Goal: Task Accomplishment & Management: Use online tool/utility

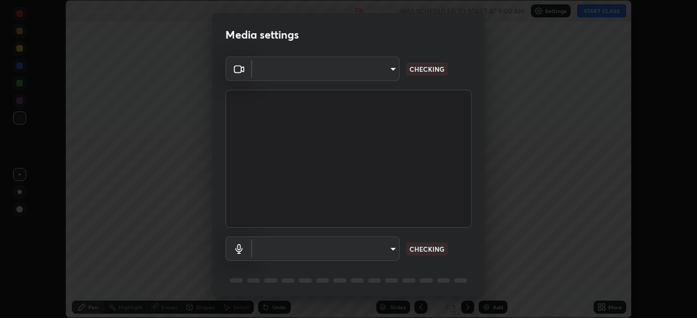
scroll to position [318, 697]
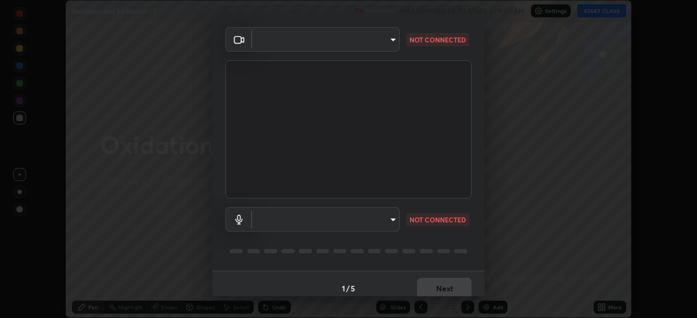
type input "e5f32b9a37d83756d2696e8423a1893a7de7eefef83412cf73fe4da3c4688103"
type input "ae0975cef7388746c2778fd6dc2b00d9a595315052e87b14b0d2850c1354851c"
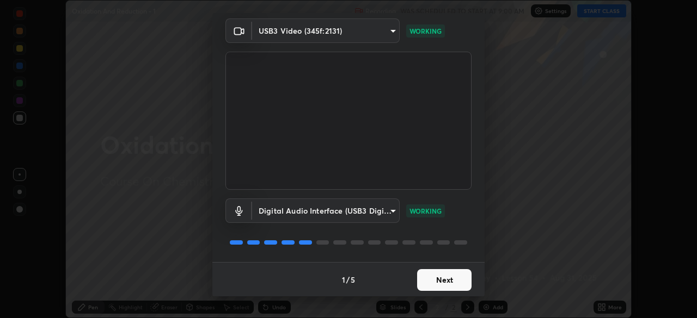
click at [440, 278] on button "Next" at bounding box center [444, 280] width 54 height 22
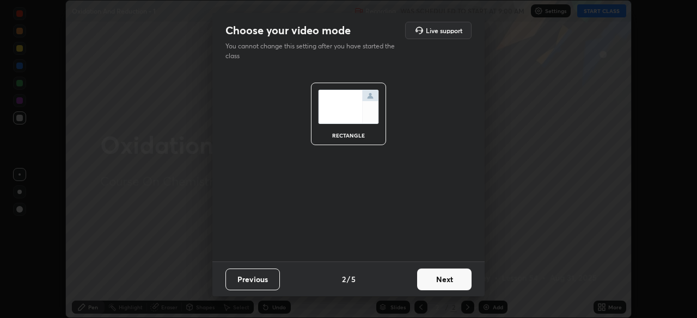
click at [446, 277] on button "Next" at bounding box center [444, 280] width 54 height 22
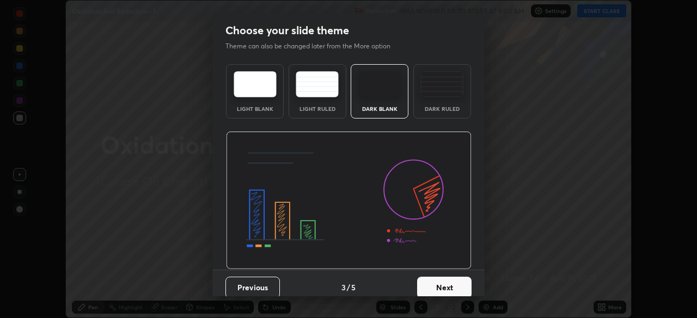
click at [445, 284] on button "Next" at bounding box center [444, 288] width 54 height 22
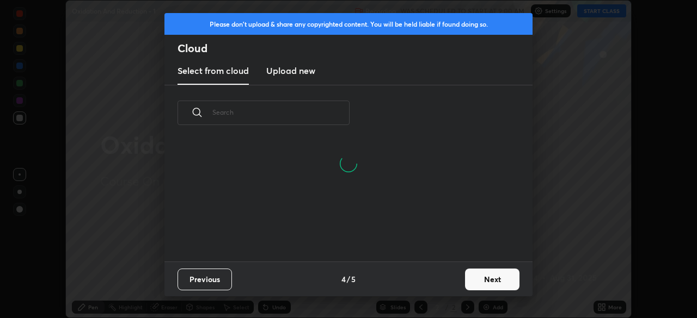
click at [491, 279] on button "Next" at bounding box center [492, 280] width 54 height 22
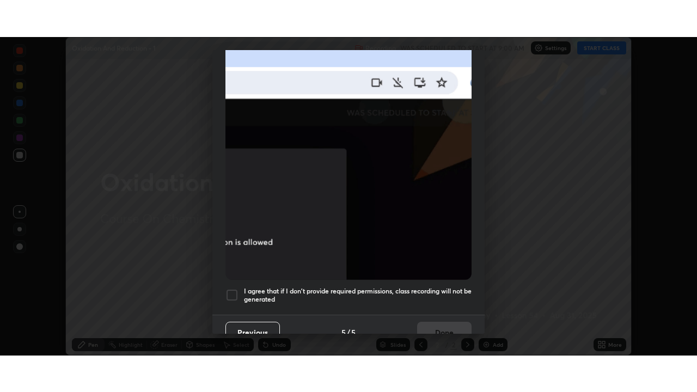
scroll to position [260, 0]
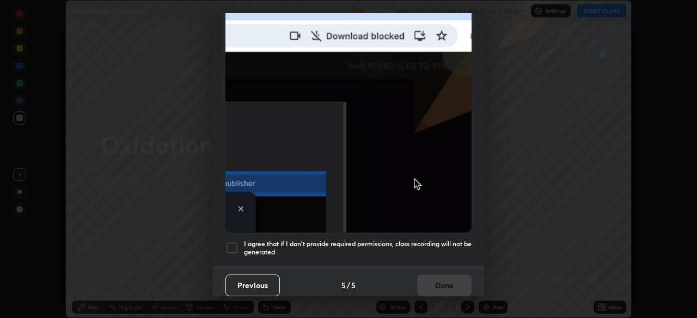
click at [229, 242] on div at bounding box center [231, 248] width 13 height 13
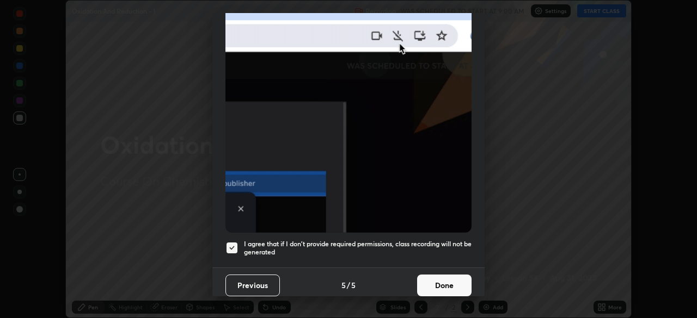
click at [447, 279] on button "Done" at bounding box center [444, 286] width 54 height 22
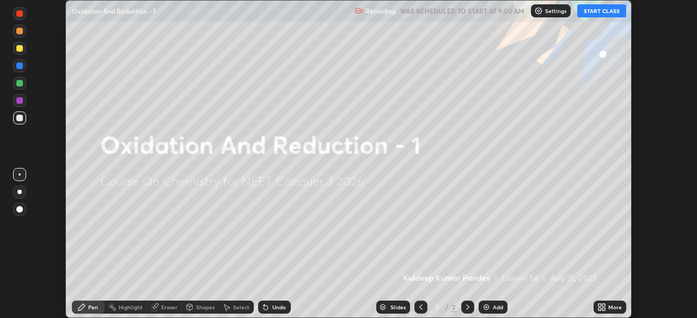
click at [600, 309] on icon at bounding box center [599, 309] width 3 height 3
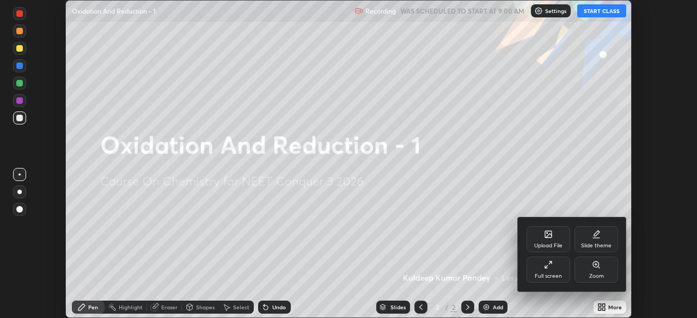
click at [549, 269] on icon at bounding box center [548, 265] width 9 height 9
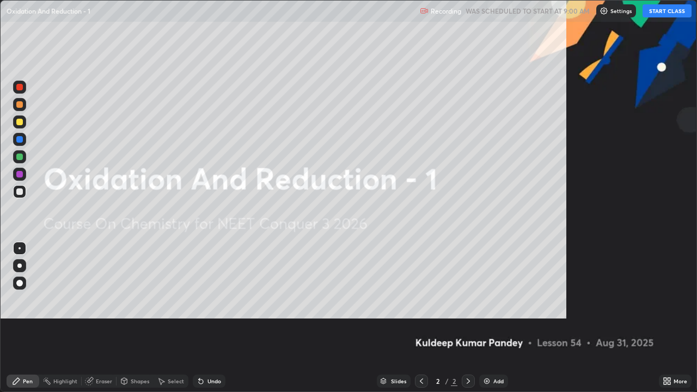
scroll to position [392, 697]
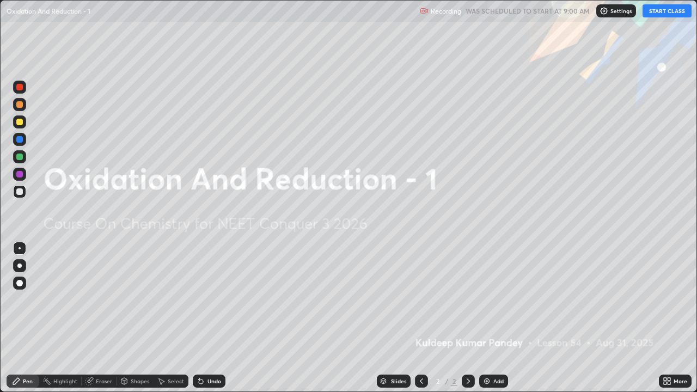
click at [658, 10] on button "START CLASS" at bounding box center [666, 10] width 49 height 13
click at [486, 318] on img at bounding box center [486, 381] width 9 height 9
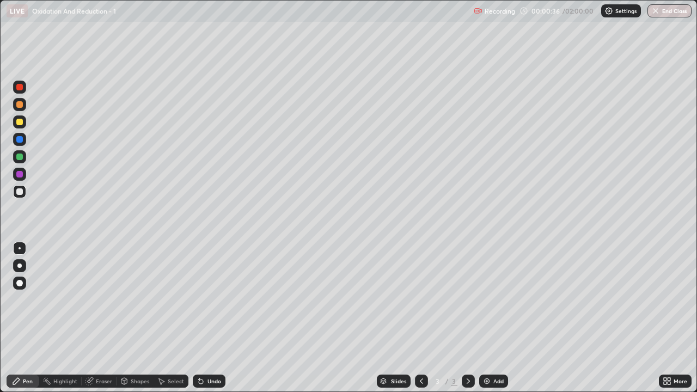
click at [486, 318] on img at bounding box center [486, 381] width 9 height 9
click at [487, 318] on img at bounding box center [486, 381] width 9 height 9
click at [488, 318] on img at bounding box center [486, 381] width 9 height 9
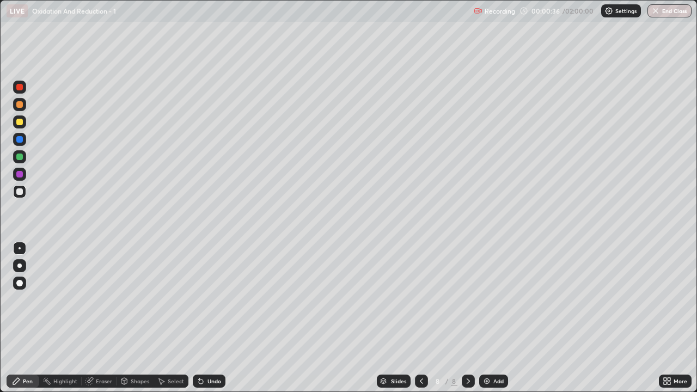
click at [487, 318] on img at bounding box center [486, 381] width 9 height 9
click at [486, 318] on img at bounding box center [486, 381] width 9 height 9
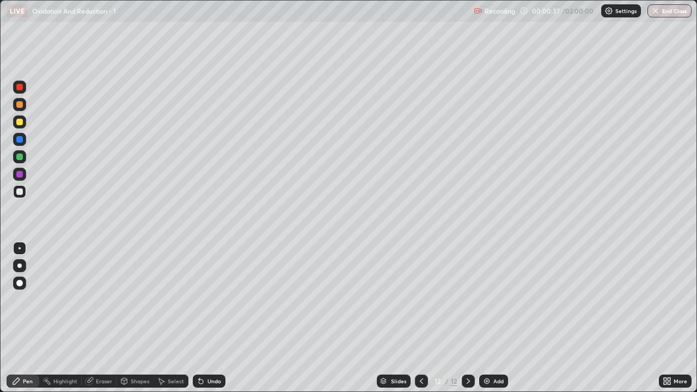
click at [487, 318] on img at bounding box center [486, 381] width 9 height 9
click at [486, 318] on img at bounding box center [486, 381] width 9 height 9
click at [487, 318] on img at bounding box center [486, 381] width 9 height 9
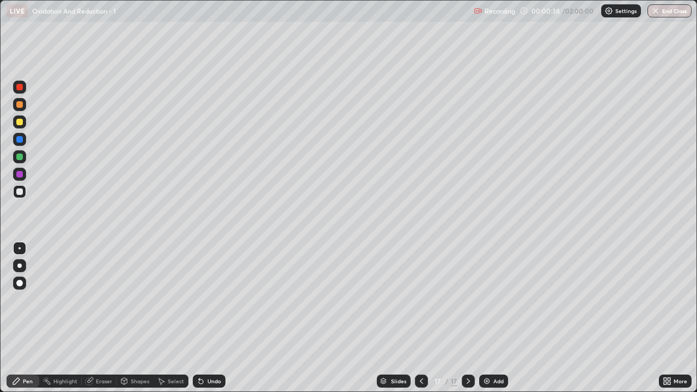
click at [486, 318] on img at bounding box center [486, 381] width 9 height 9
click at [486, 318] on img at bounding box center [487, 381] width 9 height 9
click at [487, 318] on img at bounding box center [486, 381] width 9 height 9
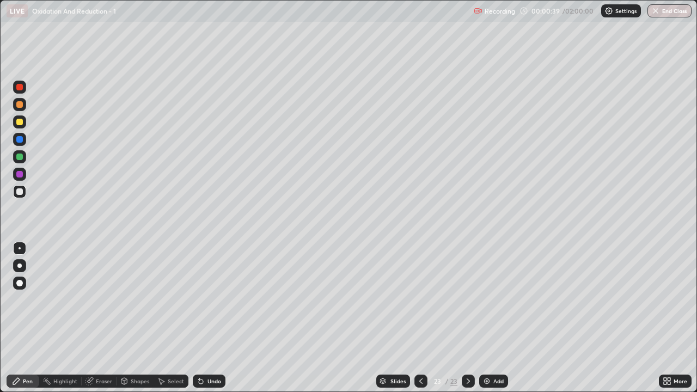
click at [487, 318] on img at bounding box center [486, 381] width 9 height 9
click at [488, 318] on img at bounding box center [486, 381] width 9 height 9
click at [487, 318] on img at bounding box center [486, 381] width 9 height 9
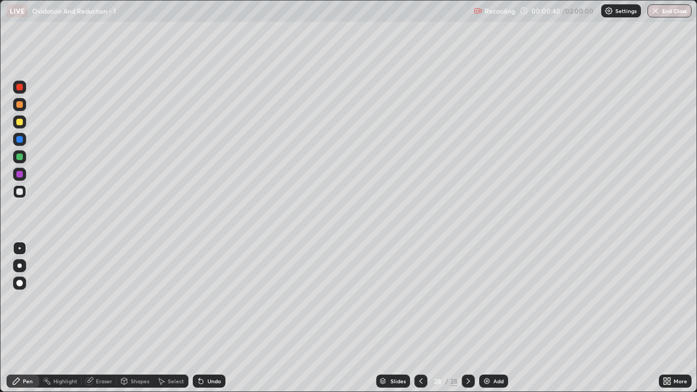
click at [487, 318] on img at bounding box center [486, 381] width 9 height 9
click at [486, 318] on img at bounding box center [486, 381] width 9 height 9
click at [487, 318] on img at bounding box center [487, 381] width 9 height 9
click at [484, 318] on img at bounding box center [486, 381] width 9 height 9
click at [421, 318] on icon at bounding box center [420, 381] width 9 height 9
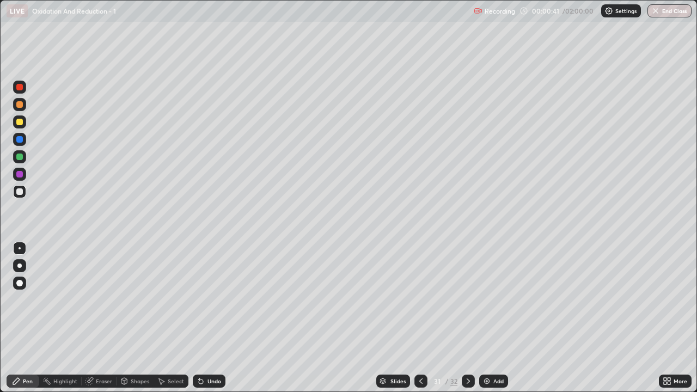
click at [420, 318] on icon at bounding box center [420, 381] width 9 height 9
click at [420, 318] on icon at bounding box center [420, 380] width 3 height 5
click at [419, 318] on icon at bounding box center [420, 380] width 3 height 5
click at [418, 318] on icon at bounding box center [420, 381] width 9 height 9
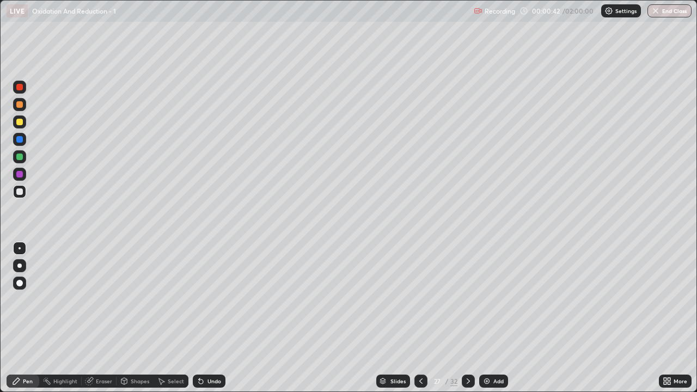
click at [419, 318] on icon at bounding box center [420, 381] width 9 height 9
click at [419, 318] on icon at bounding box center [420, 380] width 3 height 5
click at [420, 318] on icon at bounding box center [420, 381] width 9 height 9
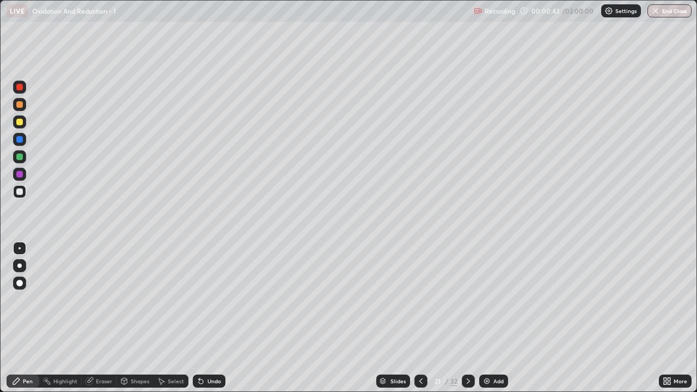
click at [420, 318] on icon at bounding box center [420, 381] width 9 height 9
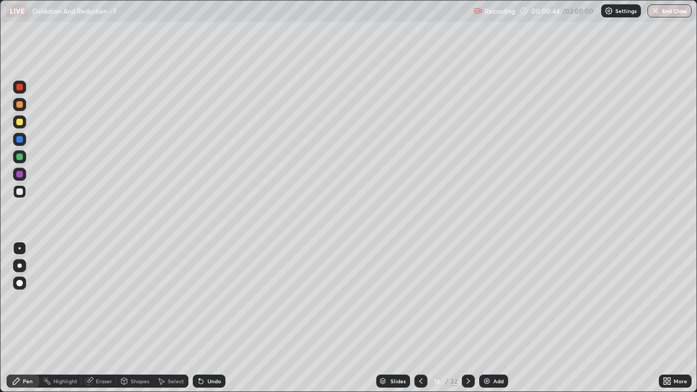
click at [420, 318] on icon at bounding box center [420, 381] width 9 height 9
click at [418, 318] on icon at bounding box center [420, 381] width 9 height 9
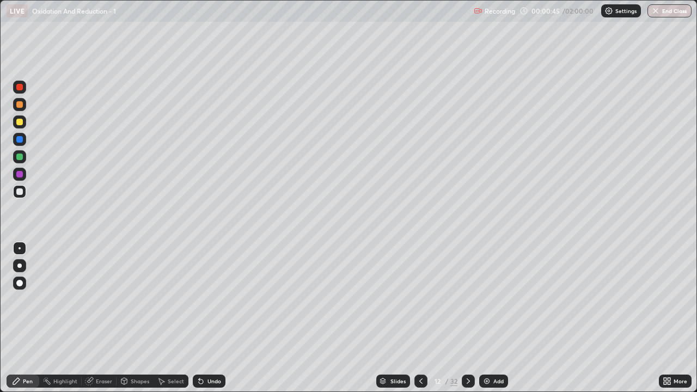
click at [418, 318] on icon at bounding box center [420, 381] width 9 height 9
click at [419, 318] on icon at bounding box center [420, 381] width 9 height 9
click at [420, 318] on icon at bounding box center [420, 381] width 9 height 9
click at [419, 318] on icon at bounding box center [420, 381] width 9 height 9
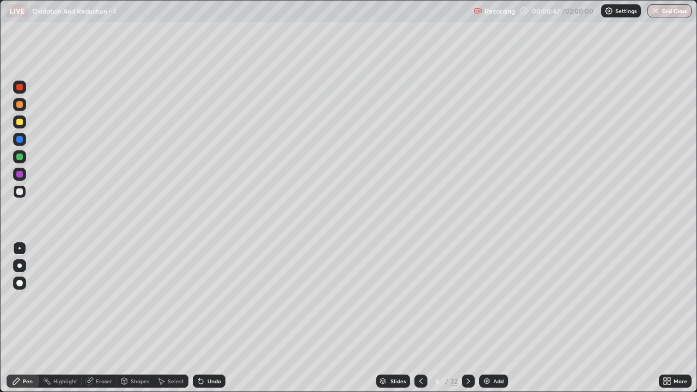
click at [419, 318] on icon at bounding box center [420, 381] width 9 height 9
click at [20, 266] on div at bounding box center [19, 265] width 4 height 4
click at [103, 318] on div "Eraser" at bounding box center [104, 380] width 16 height 5
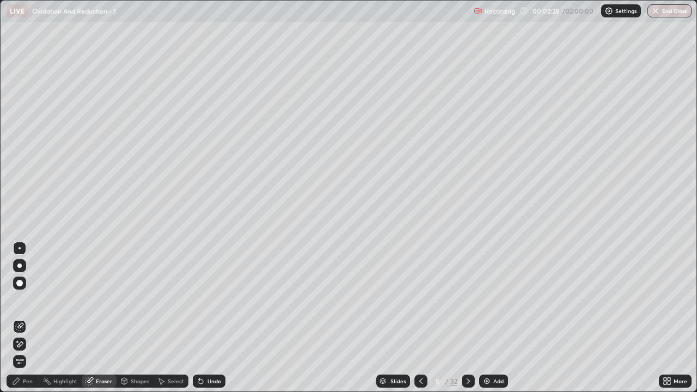
click at [30, 318] on div "Pen" at bounding box center [28, 380] width 10 height 5
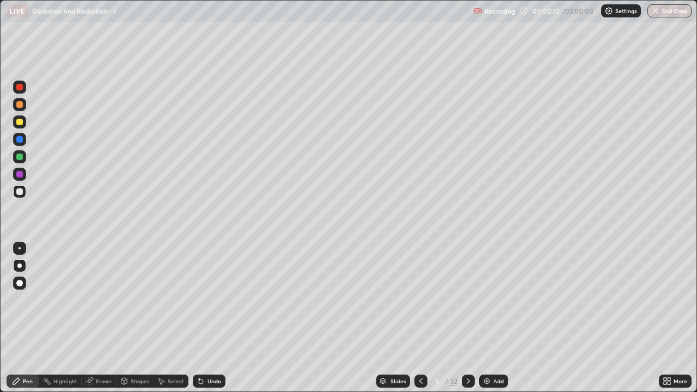
click at [102, 318] on div "Eraser" at bounding box center [104, 380] width 16 height 5
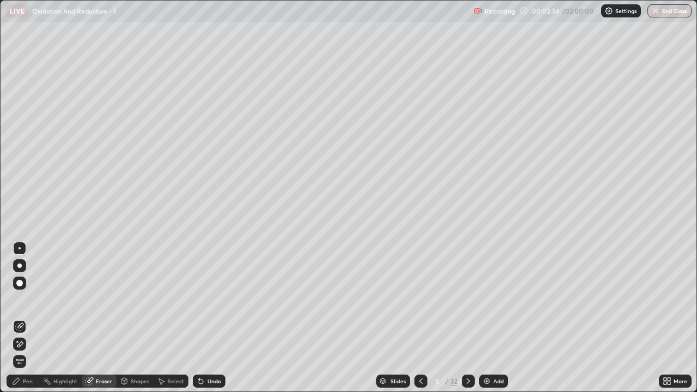
click at [28, 318] on div "Pen" at bounding box center [28, 380] width 10 height 5
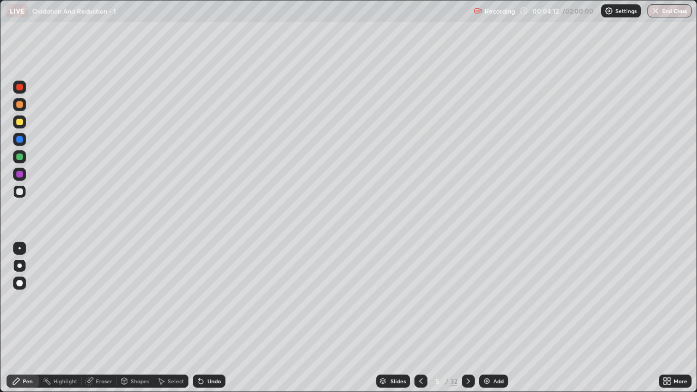
click at [471, 318] on icon at bounding box center [468, 381] width 9 height 9
click at [422, 318] on icon at bounding box center [420, 381] width 9 height 9
click at [467, 318] on icon at bounding box center [468, 380] width 3 height 5
click at [466, 318] on icon at bounding box center [468, 381] width 9 height 9
click at [107, 318] on div "Eraser" at bounding box center [104, 380] width 16 height 5
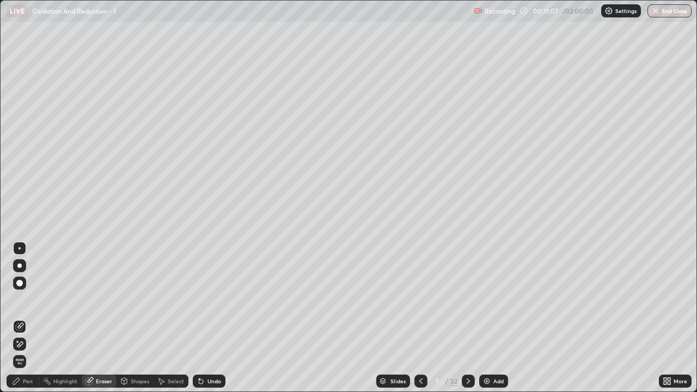
click at [34, 318] on div "Pen" at bounding box center [23, 381] width 33 height 13
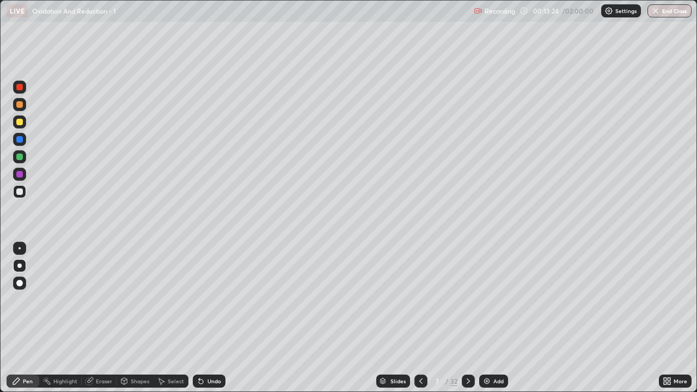
click at [469, 318] on icon at bounding box center [468, 381] width 9 height 9
click at [104, 318] on div "Eraser" at bounding box center [99, 381] width 35 height 13
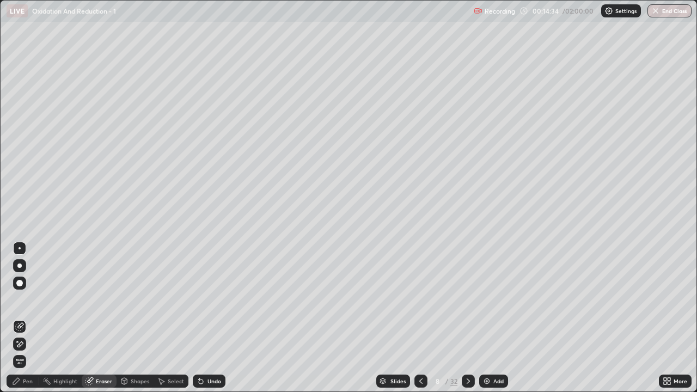
click at [29, 318] on div "Pen" at bounding box center [28, 380] width 10 height 5
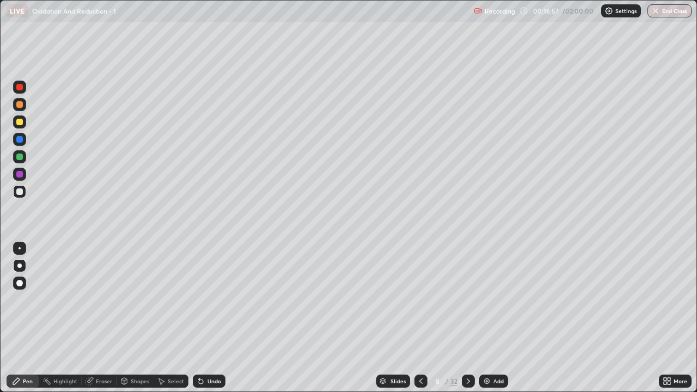
click at [467, 318] on icon at bounding box center [468, 381] width 9 height 9
click at [104, 318] on div "Eraser" at bounding box center [104, 380] width 16 height 5
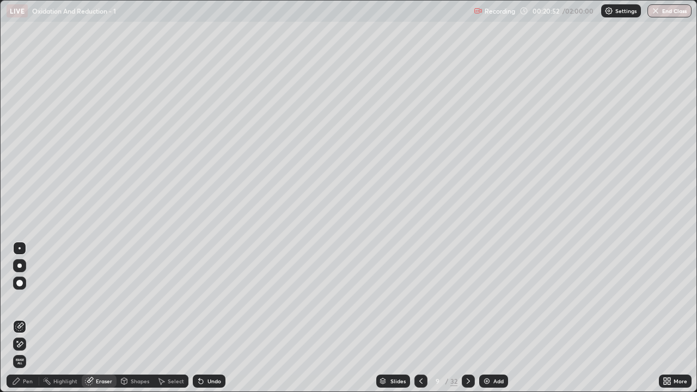
click at [27, 318] on div "Pen" at bounding box center [23, 381] width 33 height 13
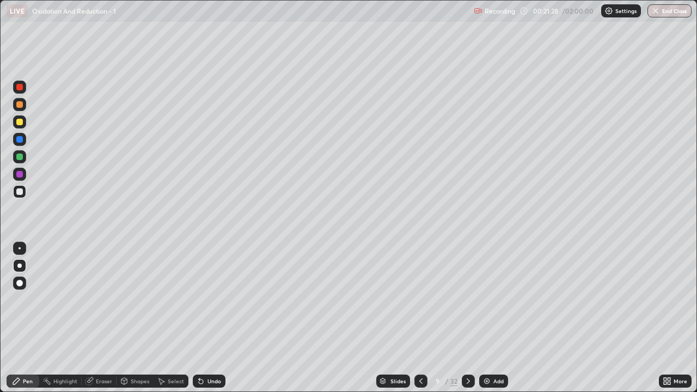
click at [468, 318] on icon at bounding box center [468, 380] width 3 height 5
click at [419, 318] on icon at bounding box center [420, 381] width 9 height 9
click at [467, 318] on icon at bounding box center [468, 381] width 9 height 9
click at [98, 318] on div "Eraser" at bounding box center [104, 380] width 16 height 5
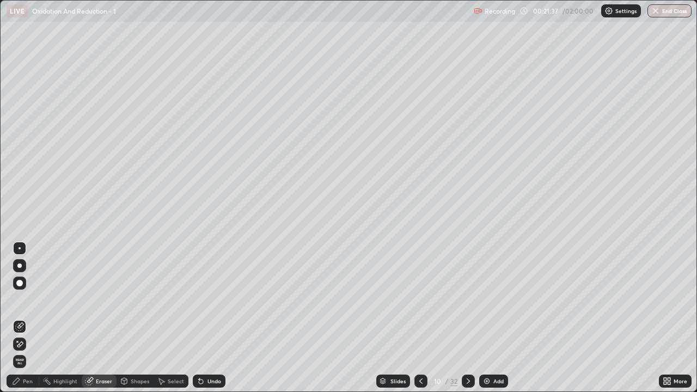
click at [29, 318] on div "Pen" at bounding box center [28, 380] width 10 height 5
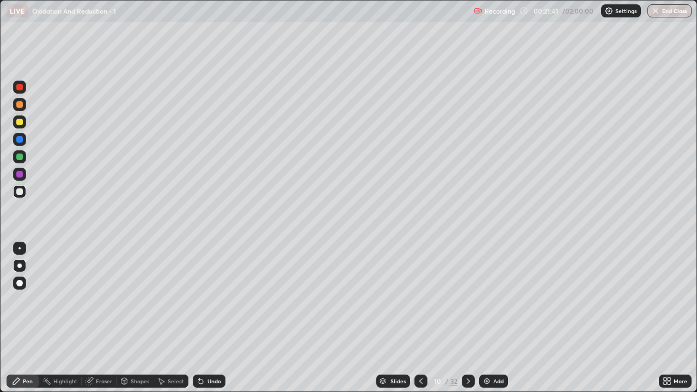
click at [420, 318] on icon at bounding box center [420, 381] width 9 height 9
click at [465, 318] on icon at bounding box center [468, 381] width 9 height 9
click at [418, 318] on icon at bounding box center [420, 381] width 9 height 9
click at [470, 318] on icon at bounding box center [468, 381] width 9 height 9
click at [468, 318] on icon at bounding box center [468, 380] width 3 height 5
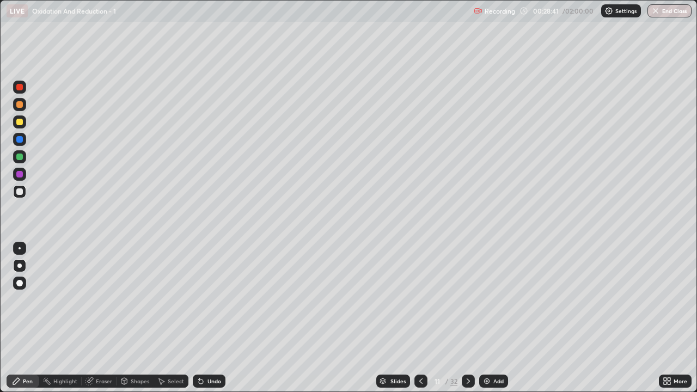
click at [467, 318] on icon at bounding box center [468, 381] width 9 height 9
click at [31, 318] on div "Pen" at bounding box center [28, 380] width 10 height 5
click at [105, 318] on div "Eraser" at bounding box center [104, 380] width 16 height 5
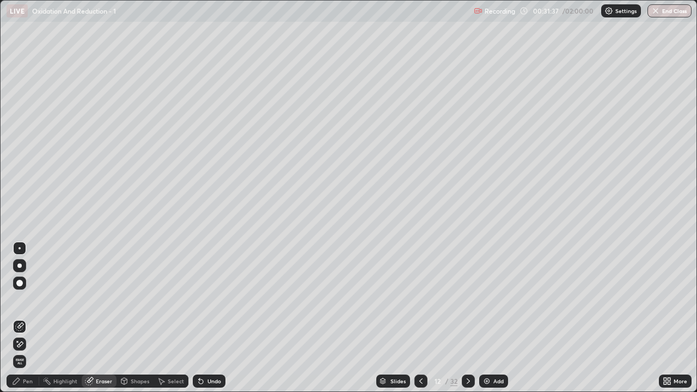
click at [31, 318] on div "Pen" at bounding box center [28, 380] width 10 height 5
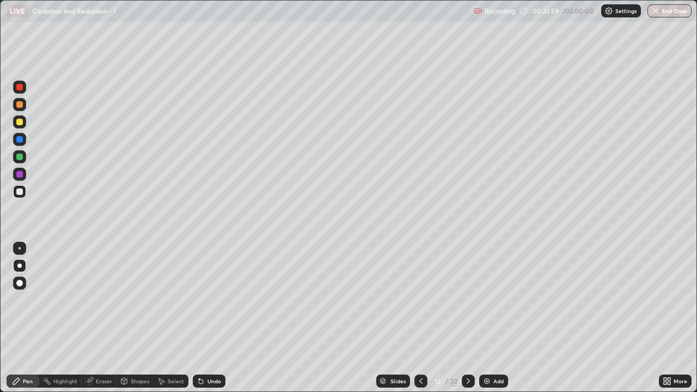
click at [0, 150] on div "Setting up your live class" at bounding box center [348, 196] width 697 height 392
click at [101, 318] on div "Eraser" at bounding box center [104, 380] width 16 height 5
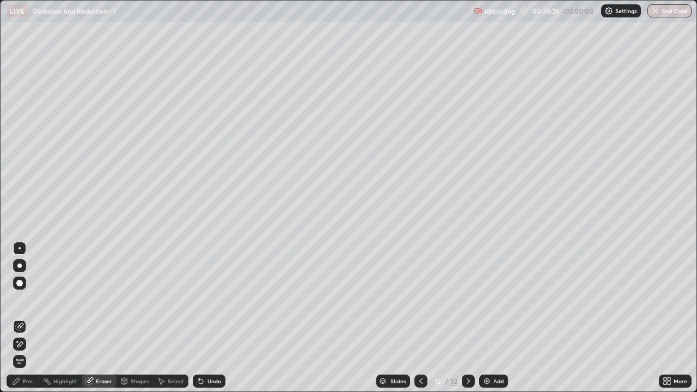
click at [468, 318] on icon at bounding box center [468, 381] width 9 height 9
click at [29, 318] on div "Pen" at bounding box center [28, 380] width 10 height 5
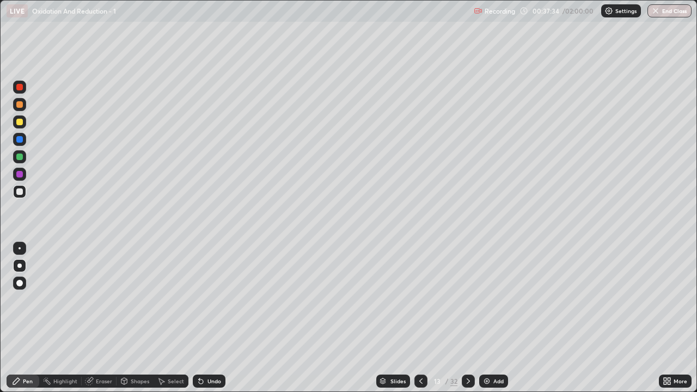
click at [416, 318] on icon at bounding box center [420, 381] width 9 height 9
click at [468, 318] on icon at bounding box center [468, 381] width 9 height 9
click at [420, 318] on icon at bounding box center [420, 381] width 9 height 9
click at [468, 318] on icon at bounding box center [468, 380] width 3 height 5
click at [467, 318] on icon at bounding box center [468, 381] width 9 height 9
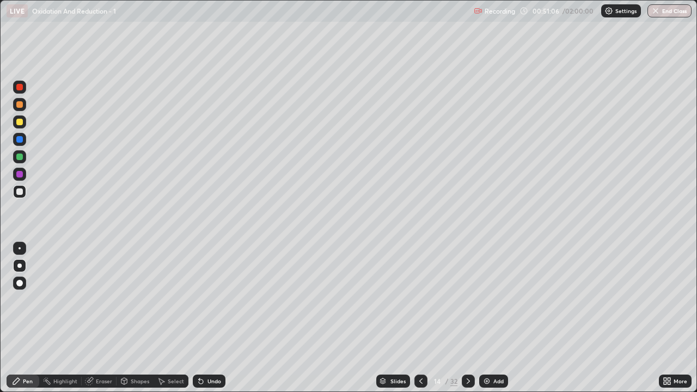
click at [466, 318] on icon at bounding box center [468, 381] width 9 height 9
click at [0, 51] on div "Setting up your live class" at bounding box center [348, 196] width 697 height 392
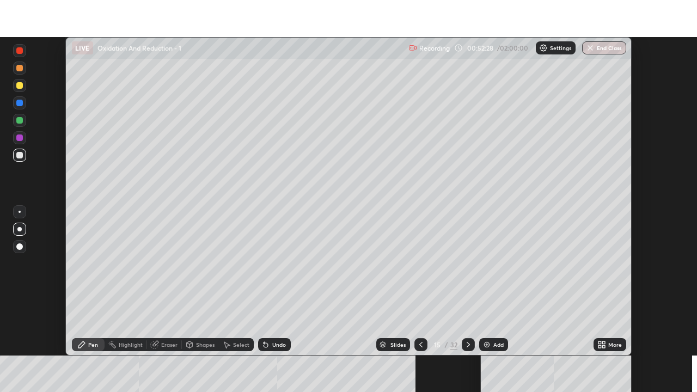
scroll to position [318, 696]
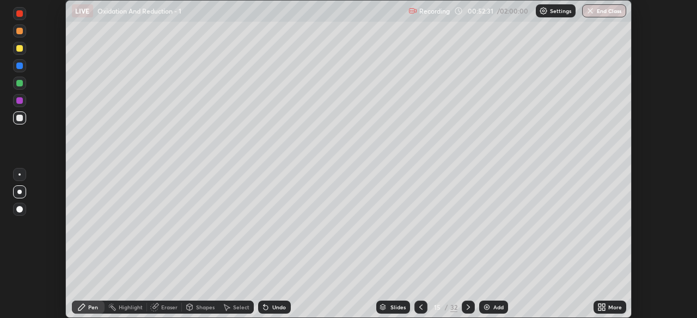
click at [613, 309] on div "More" at bounding box center [615, 307] width 14 height 5
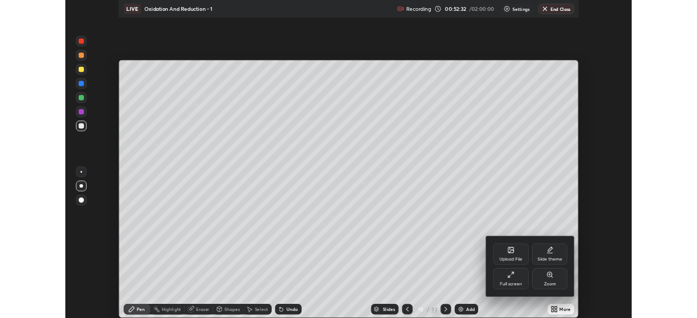
scroll to position [392, 697]
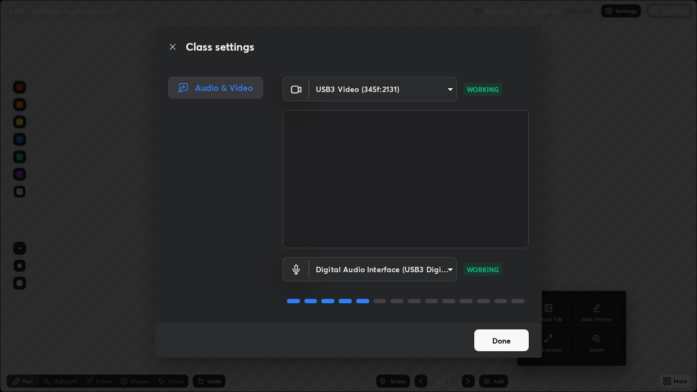
click at [499, 318] on button "Done" at bounding box center [501, 340] width 54 height 22
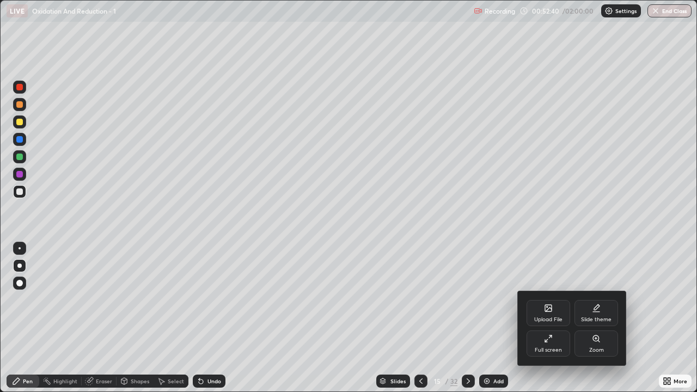
click at [551, 318] on div "Full screen" at bounding box center [548, 349] width 27 height 5
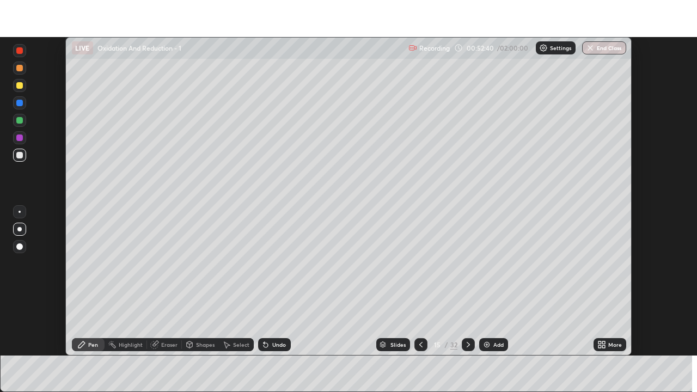
scroll to position [54120, 53742]
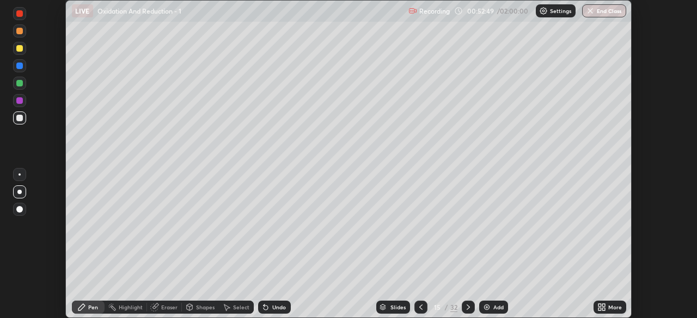
click at [599, 308] on icon at bounding box center [601, 307] width 9 height 9
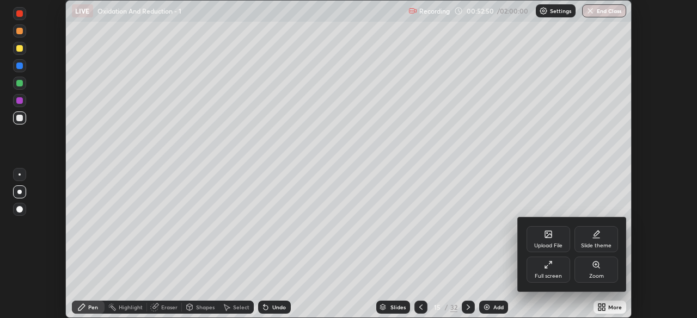
click at [553, 277] on div "Full screen" at bounding box center [548, 276] width 27 height 5
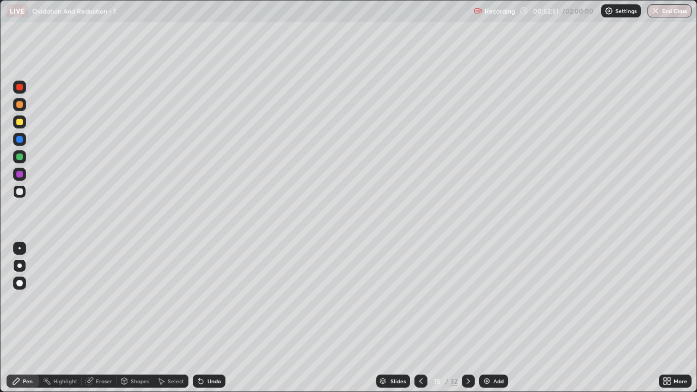
scroll to position [392, 697]
click at [97, 318] on div "Eraser" at bounding box center [104, 380] width 16 height 5
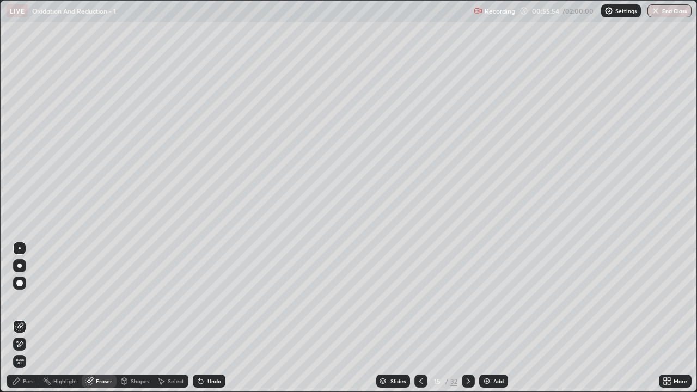
click at [31, 318] on div "Pen" at bounding box center [28, 380] width 10 height 5
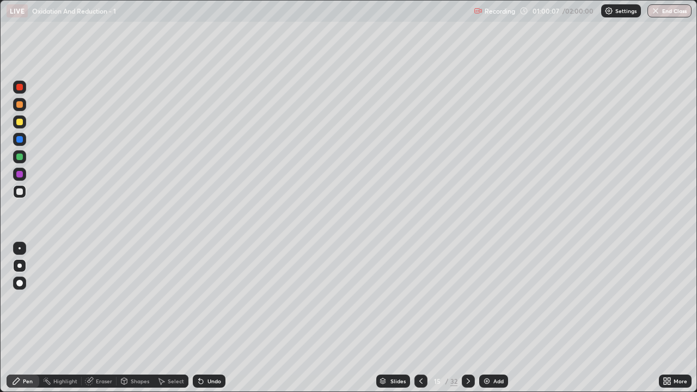
click at [466, 318] on icon at bounding box center [468, 381] width 9 height 9
click at [468, 318] on icon at bounding box center [468, 380] width 3 height 5
click at [104, 318] on div "Eraser" at bounding box center [104, 380] width 16 height 5
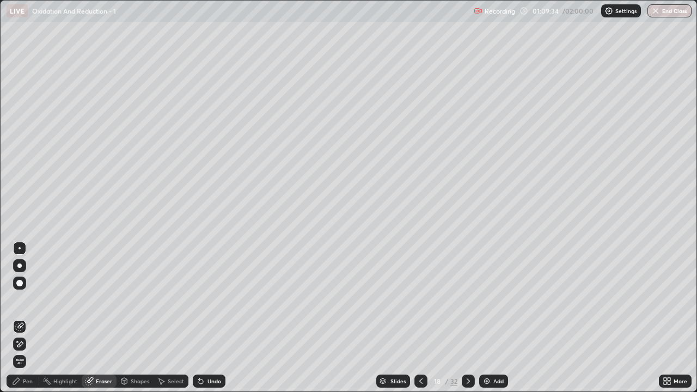
click at [28, 318] on div "Pen" at bounding box center [28, 380] width 10 height 5
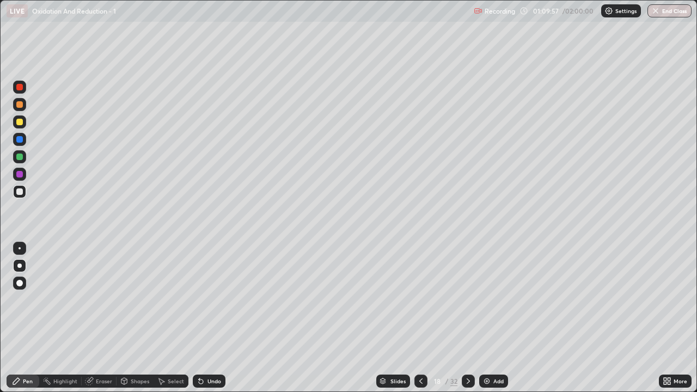
click at [106, 318] on div "Eraser" at bounding box center [104, 380] width 16 height 5
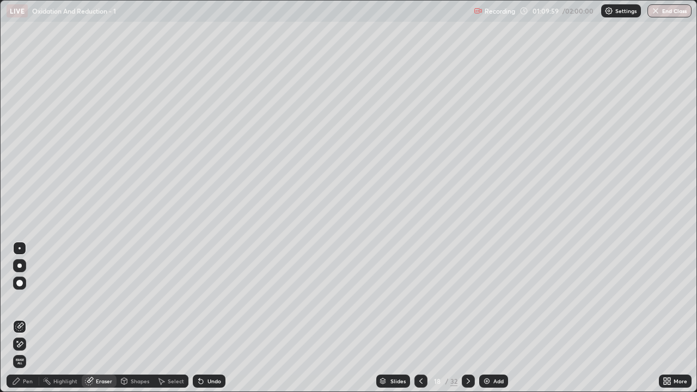
click at [31, 318] on div "Pen" at bounding box center [28, 380] width 10 height 5
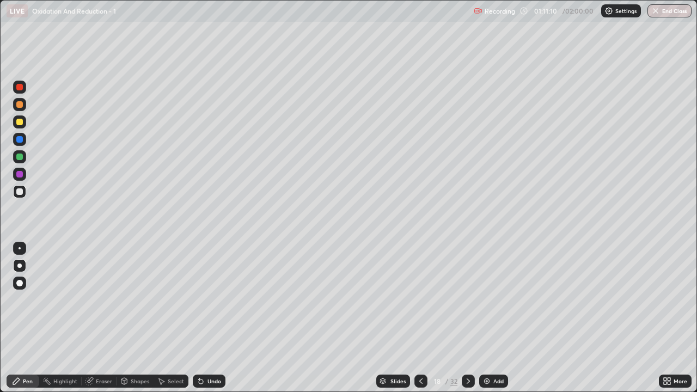
click at [467, 318] on icon at bounding box center [468, 381] width 9 height 9
click at [466, 318] on icon at bounding box center [468, 381] width 9 height 9
click at [106, 318] on div "Eraser" at bounding box center [104, 380] width 16 height 5
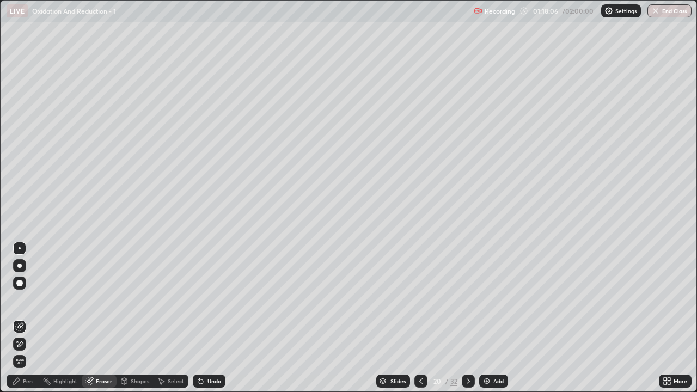
click at [29, 318] on div "Pen" at bounding box center [28, 380] width 10 height 5
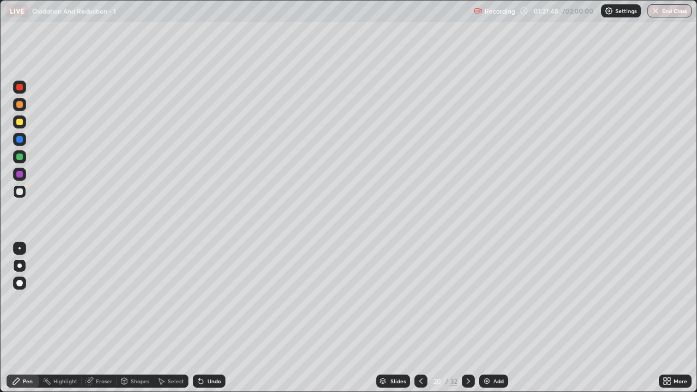
click at [465, 318] on icon at bounding box center [468, 381] width 9 height 9
click at [101, 318] on div "Eraser" at bounding box center [104, 380] width 16 height 5
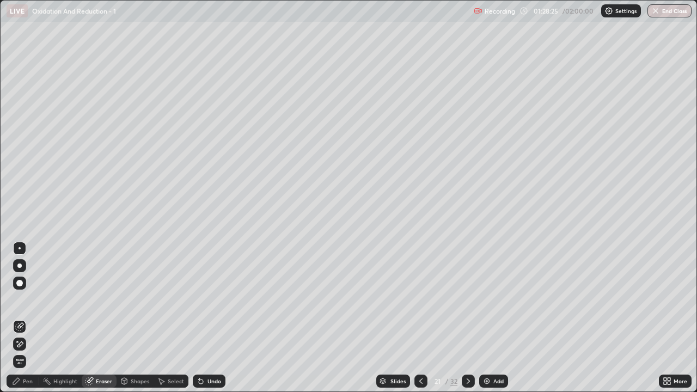
click at [27, 318] on div "Pen" at bounding box center [28, 380] width 10 height 5
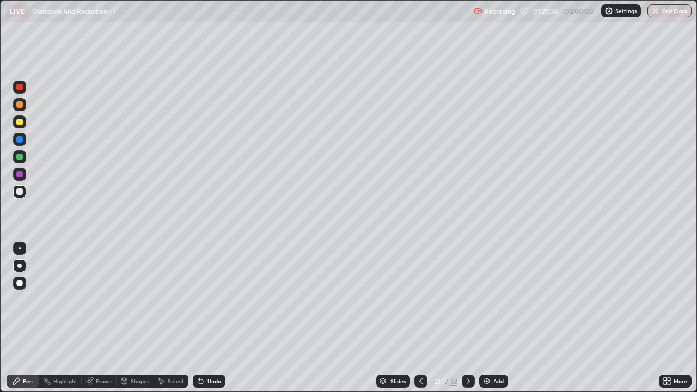
click at [101, 318] on div "Eraser" at bounding box center [99, 381] width 35 height 13
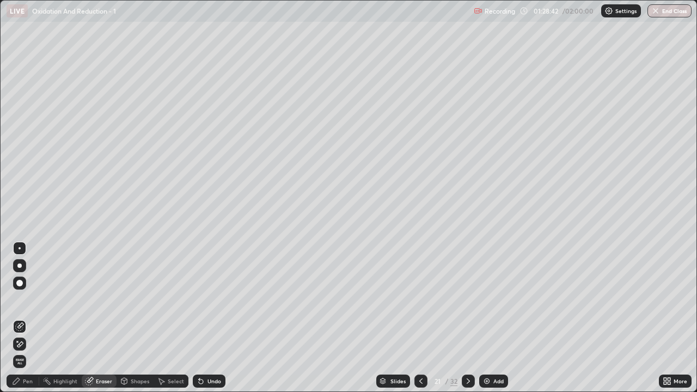
click at [28, 318] on div "Pen" at bounding box center [23, 381] width 33 height 13
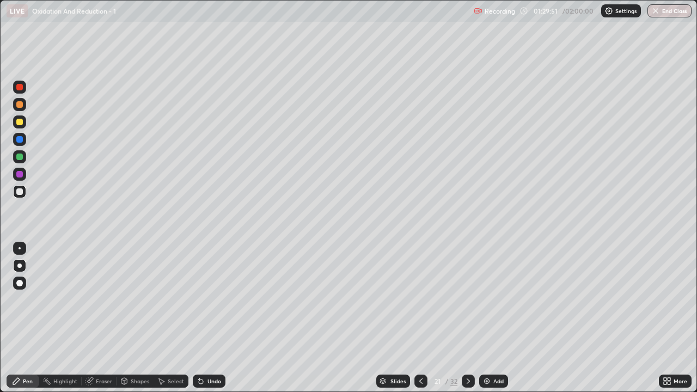
click at [468, 318] on icon at bounding box center [468, 381] width 9 height 9
click at [467, 318] on div at bounding box center [468, 381] width 13 height 13
click at [102, 318] on div "Eraser" at bounding box center [104, 380] width 16 height 5
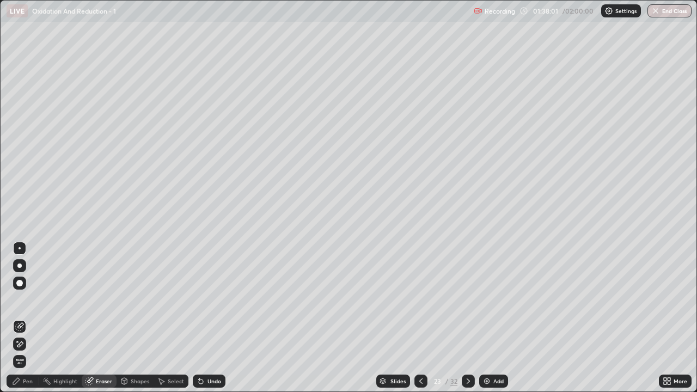
click at [32, 318] on div "Pen" at bounding box center [28, 380] width 10 height 5
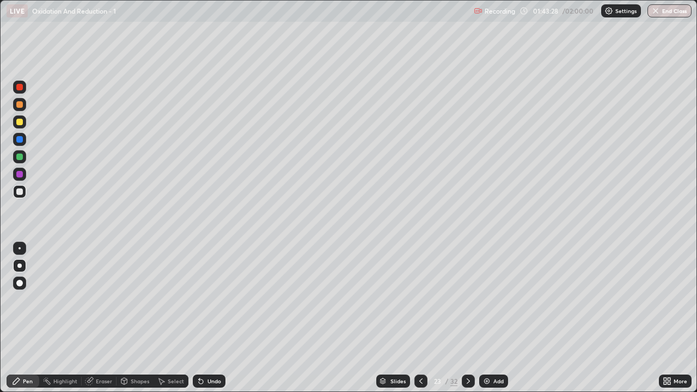
click at [101, 318] on div "Eraser" at bounding box center [104, 380] width 16 height 5
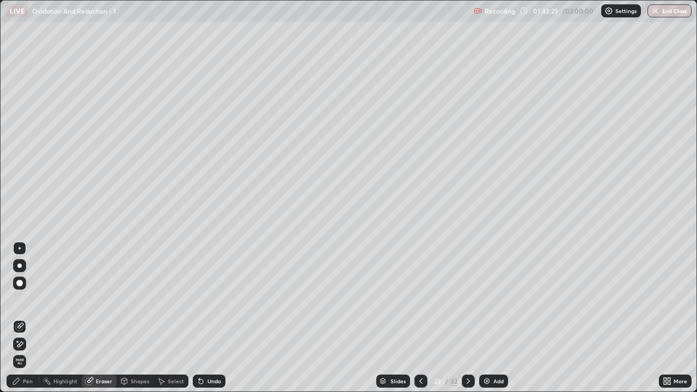
click at [28, 318] on div "Pen" at bounding box center [28, 380] width 10 height 5
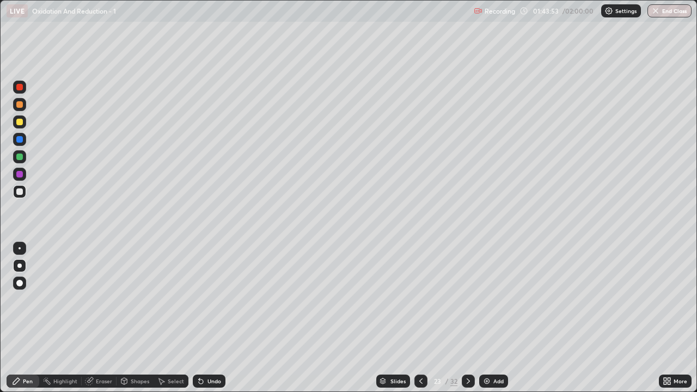
click at [97, 318] on div "Eraser" at bounding box center [99, 381] width 35 height 13
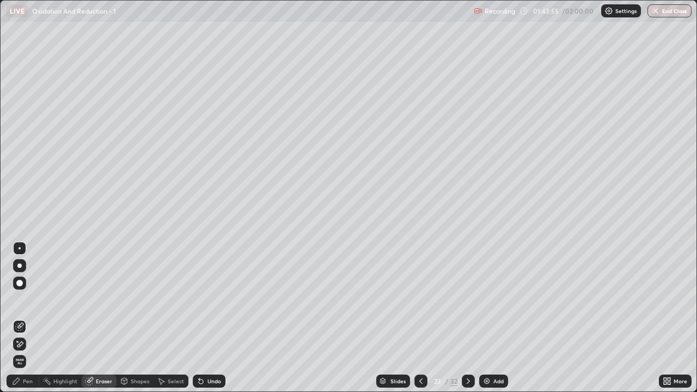
click at [23, 318] on div "Pen" at bounding box center [23, 381] width 33 height 13
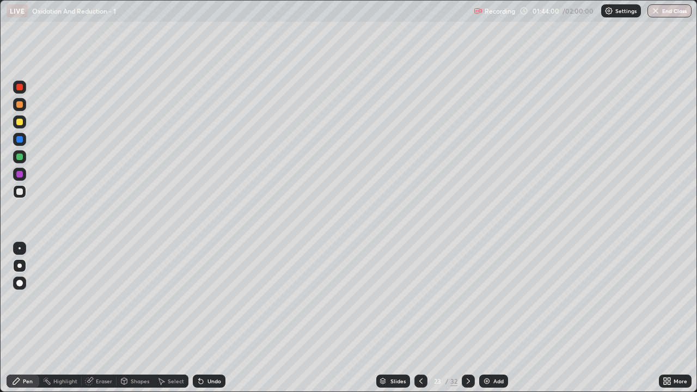
click at [19, 122] on div at bounding box center [19, 122] width 7 height 7
click at [103, 318] on div "Eraser" at bounding box center [104, 380] width 16 height 5
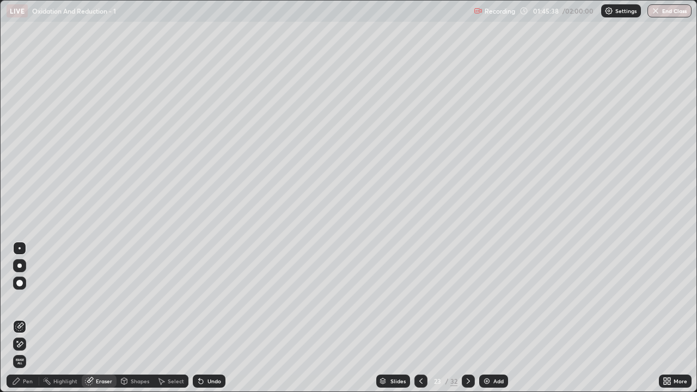
click at [33, 318] on div "Pen" at bounding box center [23, 381] width 33 height 13
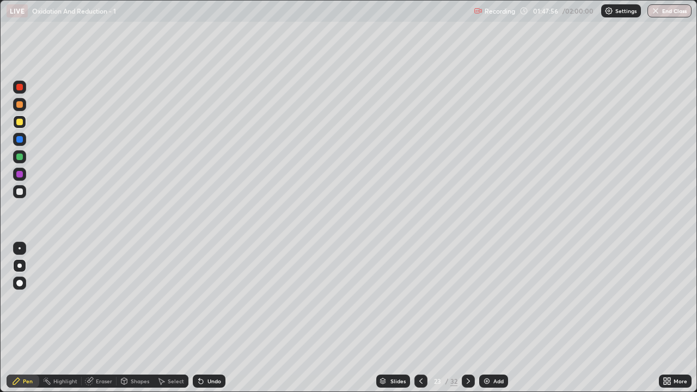
click at [468, 318] on icon at bounding box center [468, 380] width 3 height 5
click at [104, 318] on div "Eraser" at bounding box center [104, 380] width 16 height 5
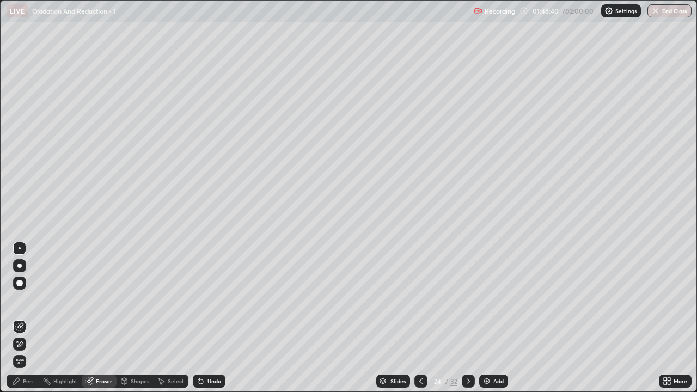
click at [32, 318] on div "Pen" at bounding box center [28, 380] width 10 height 5
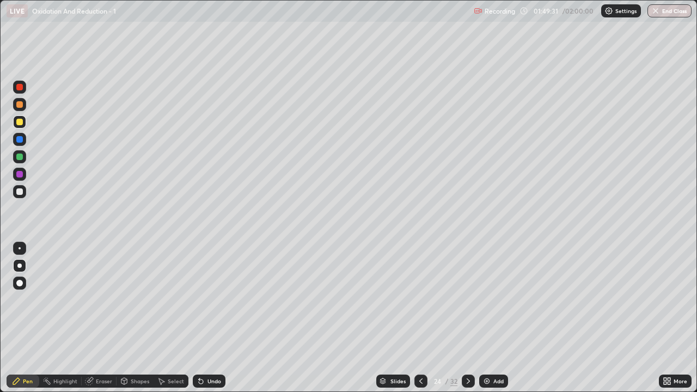
click at [462, 318] on div at bounding box center [468, 381] width 13 height 13
click at [102, 318] on div "Eraser" at bounding box center [104, 380] width 16 height 5
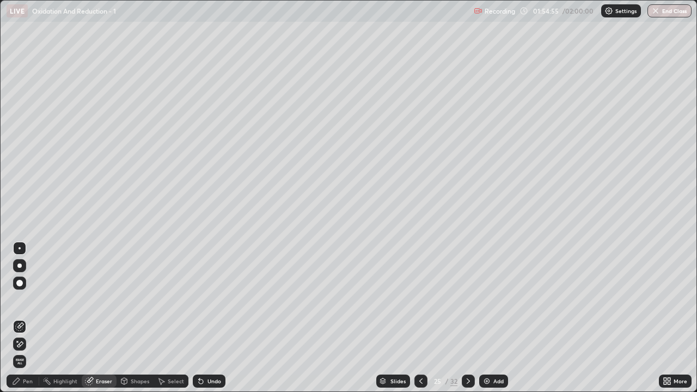
click at [31, 318] on div "Pen" at bounding box center [28, 380] width 10 height 5
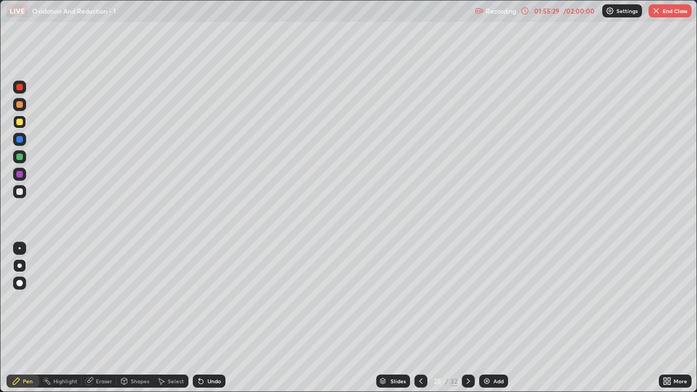
click at [468, 318] on icon at bounding box center [468, 381] width 9 height 9
click at [20, 266] on div at bounding box center [19, 265] width 4 height 4
click at [102, 318] on div "Eraser" at bounding box center [104, 380] width 16 height 5
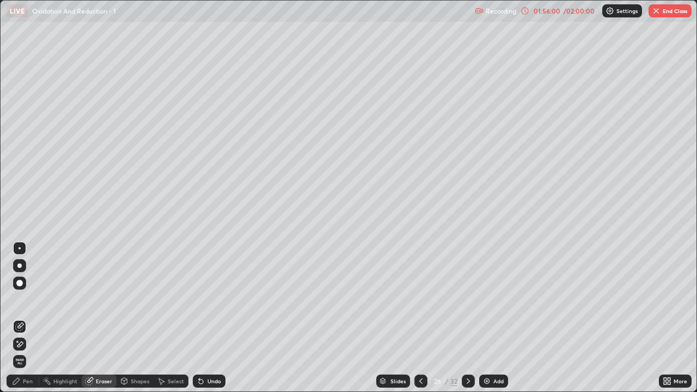
click at [28, 318] on div "Pen" at bounding box center [28, 380] width 10 height 5
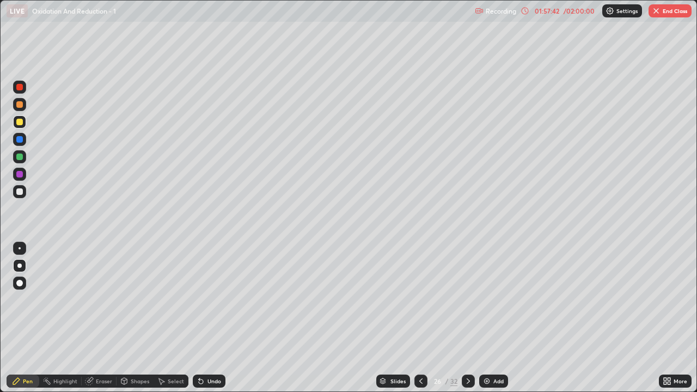
click at [20, 192] on div at bounding box center [19, 191] width 7 height 7
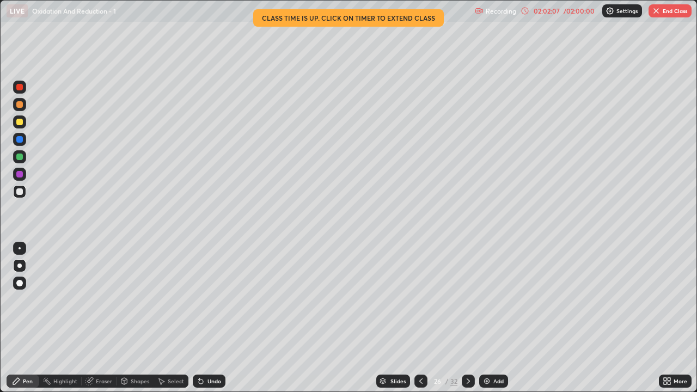
click at [101, 318] on div "Eraser" at bounding box center [99, 381] width 35 height 13
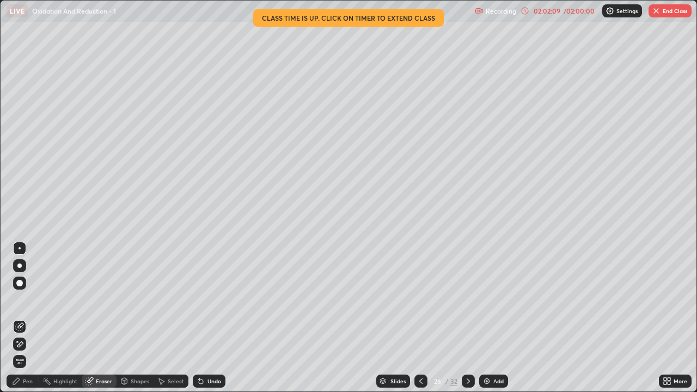
click at [30, 318] on div "Pen" at bounding box center [28, 380] width 10 height 5
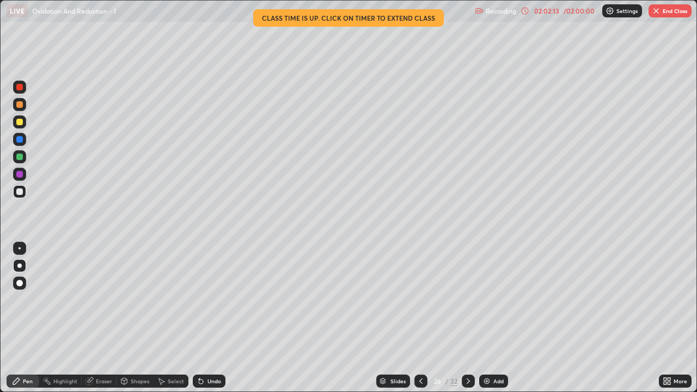
click at [100, 318] on div "Eraser" at bounding box center [104, 380] width 16 height 5
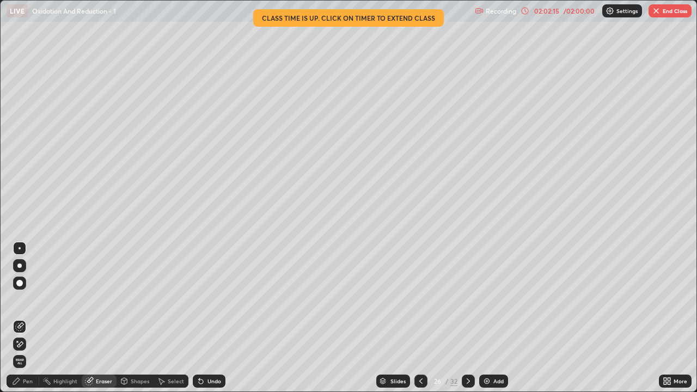
click at [29, 318] on div "Pen" at bounding box center [28, 380] width 10 height 5
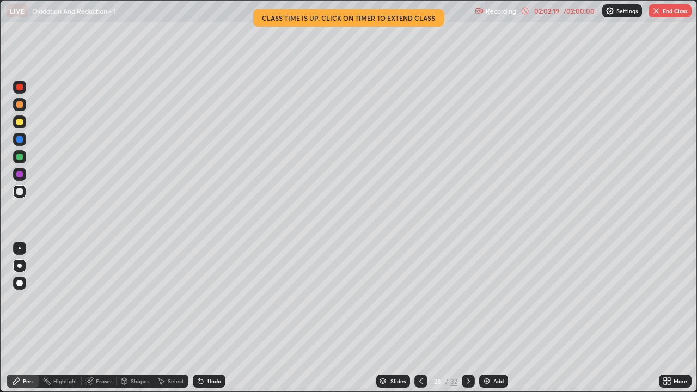
click at [101, 318] on div "Eraser" at bounding box center [104, 380] width 16 height 5
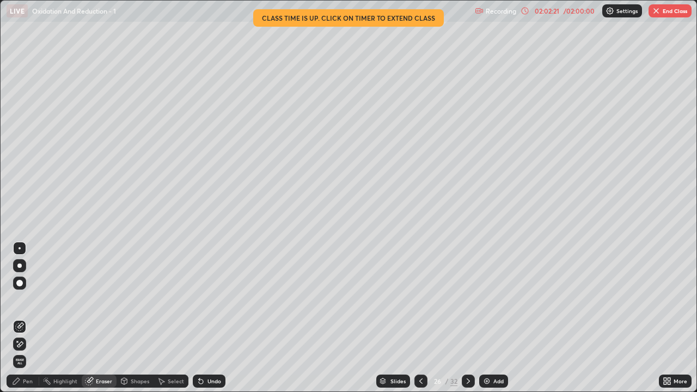
click at [27, 318] on div "Pen" at bounding box center [28, 380] width 10 height 5
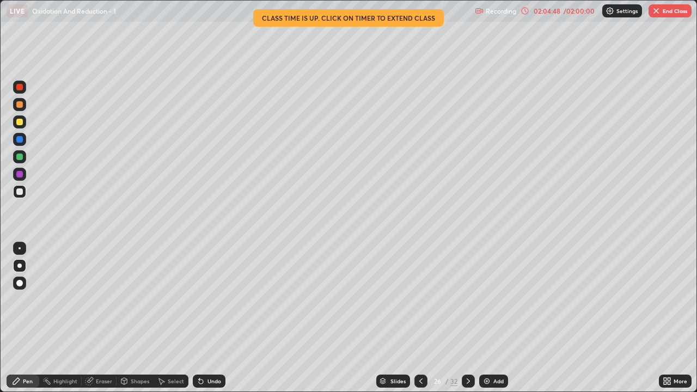
click at [19, 158] on div at bounding box center [19, 157] width 7 height 7
click at [468, 318] on icon at bounding box center [468, 381] width 9 height 9
click at [420, 318] on icon at bounding box center [420, 381] width 9 height 9
click at [465, 318] on icon at bounding box center [468, 381] width 9 height 9
click at [106, 318] on div "Eraser" at bounding box center [104, 380] width 16 height 5
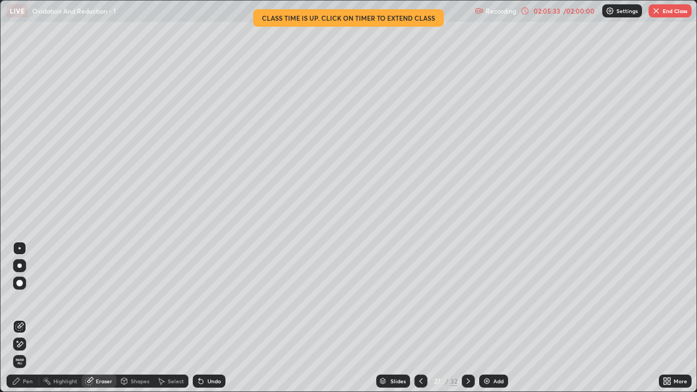
click at [30, 318] on div "Pen" at bounding box center [28, 380] width 10 height 5
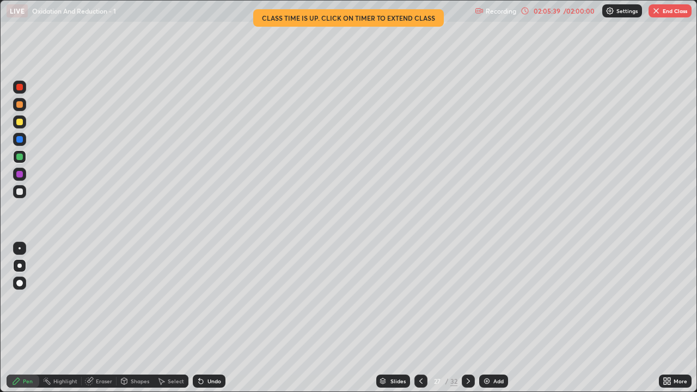
click at [420, 318] on icon at bounding box center [420, 381] width 9 height 9
click at [469, 318] on icon at bounding box center [468, 381] width 9 height 9
click at [669, 12] on button "End Class" at bounding box center [669, 10] width 43 height 13
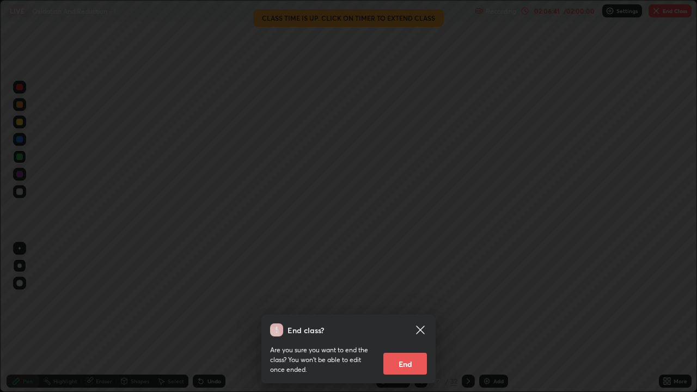
click at [417, 318] on button "End" at bounding box center [405, 364] width 44 height 22
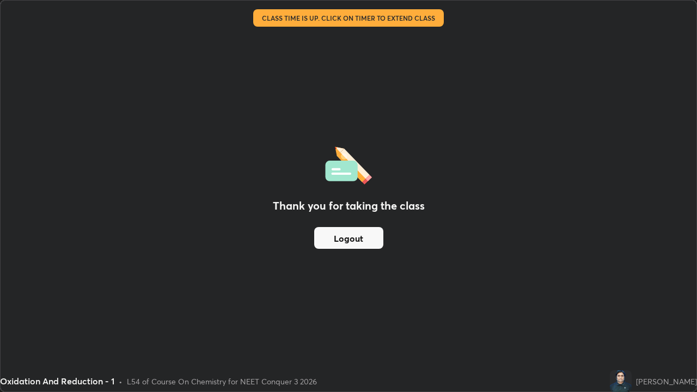
click at [337, 243] on button "Logout" at bounding box center [348, 238] width 69 height 22
